Goal: Task Accomplishment & Management: Use online tool/utility

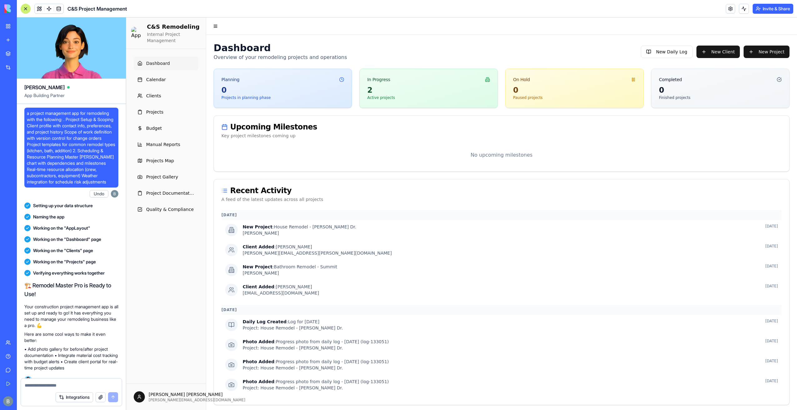
scroll to position [62907, 0]
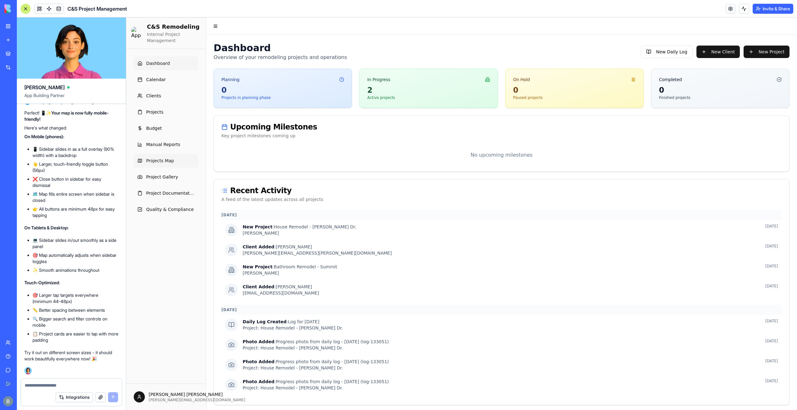
click at [166, 158] on span "Projects Map" at bounding box center [160, 161] width 28 height 6
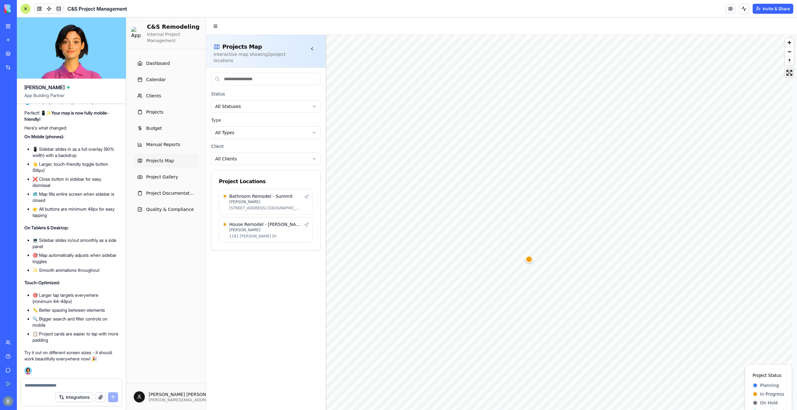
click at [785, 75] on span "Enter fullscreen" at bounding box center [789, 72] width 9 height 9
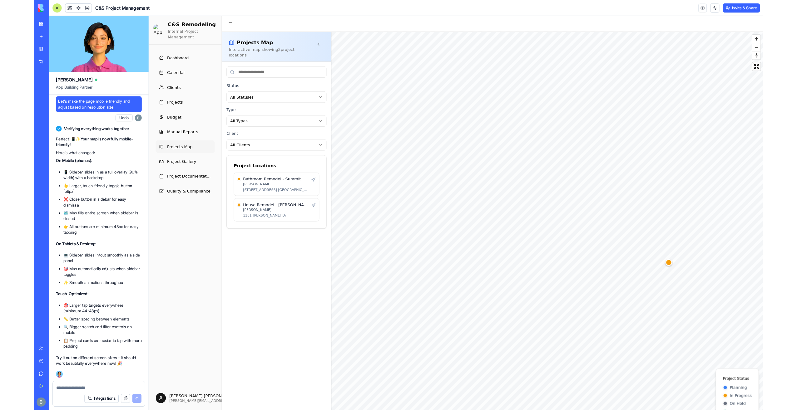
scroll to position [62867, 0]
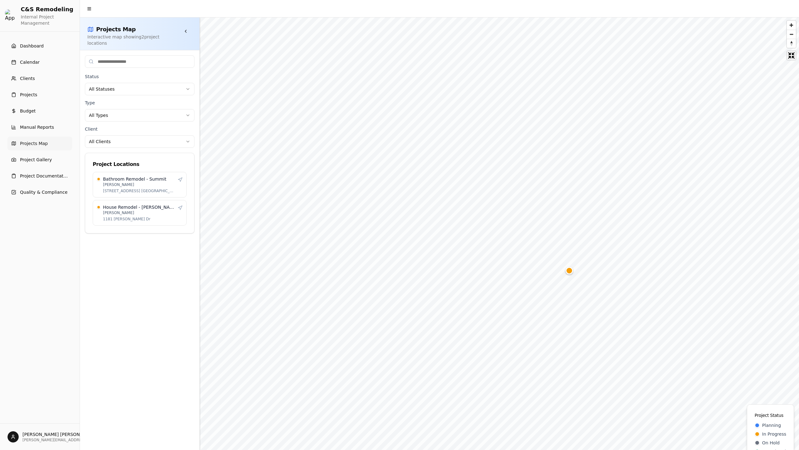
click at [794, 51] on span "Exit fullscreen" at bounding box center [791, 55] width 9 height 9
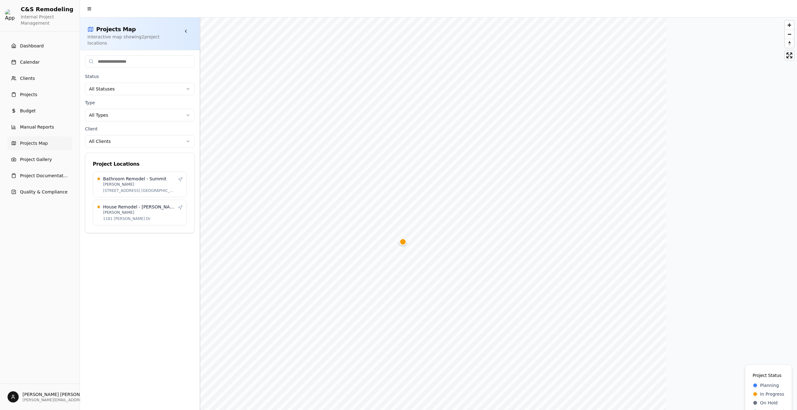
scroll to position [62907, 0]
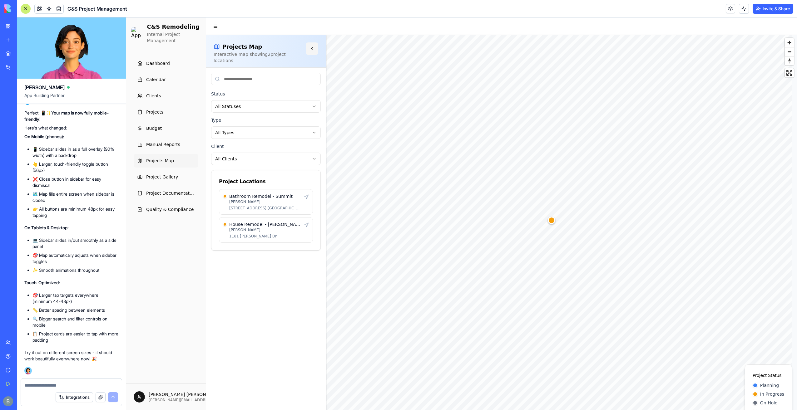
click at [310, 49] on button at bounding box center [312, 48] width 12 height 12
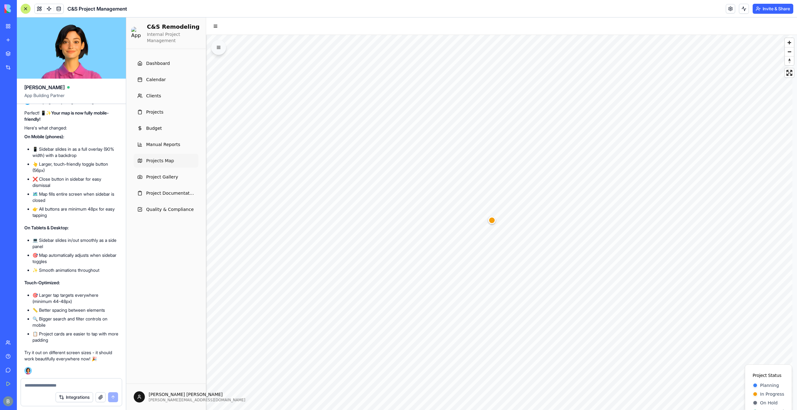
click at [225, 50] on button at bounding box center [218, 47] width 15 height 15
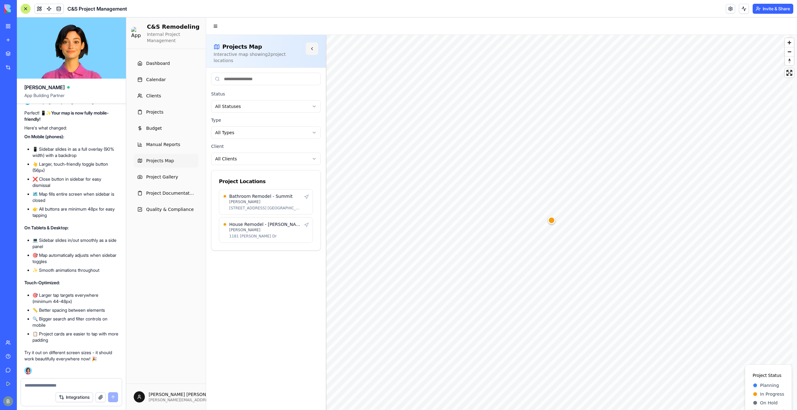
click at [312, 48] on button at bounding box center [312, 48] width 12 height 12
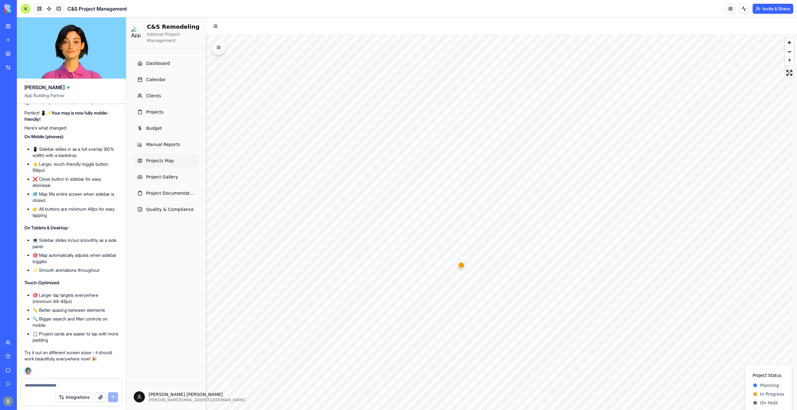
click at [220, 51] on button at bounding box center [218, 47] width 15 height 15
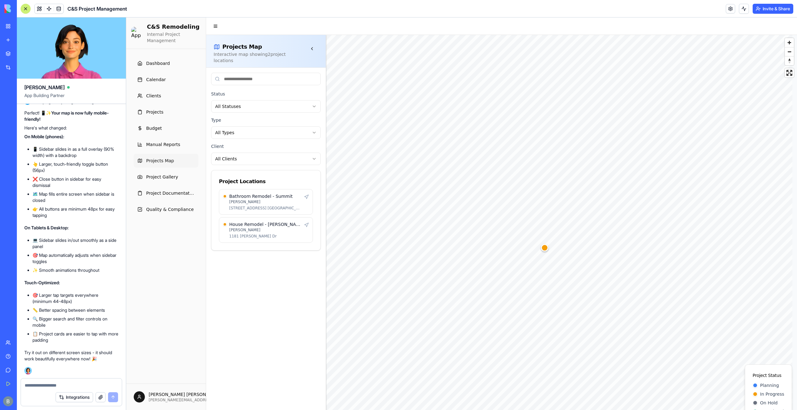
click at [52, 381] on div at bounding box center [71, 384] width 101 height 10
click at [62, 386] on textarea at bounding box center [71, 385] width 93 height 6
click at [62, 385] on textarea at bounding box center [71, 385] width 93 height 6
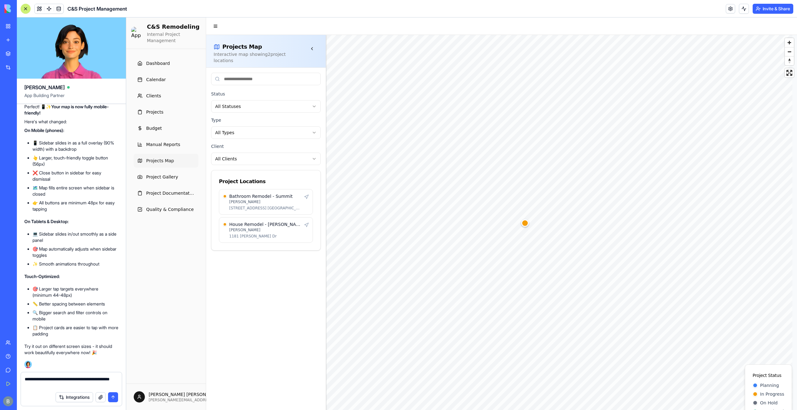
type textarea "**********"
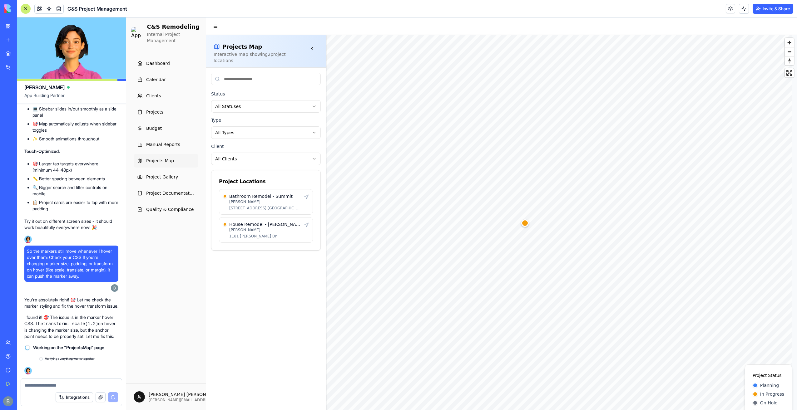
scroll to position [63050, 0]
